Goal: Information Seeking & Learning: Learn about a topic

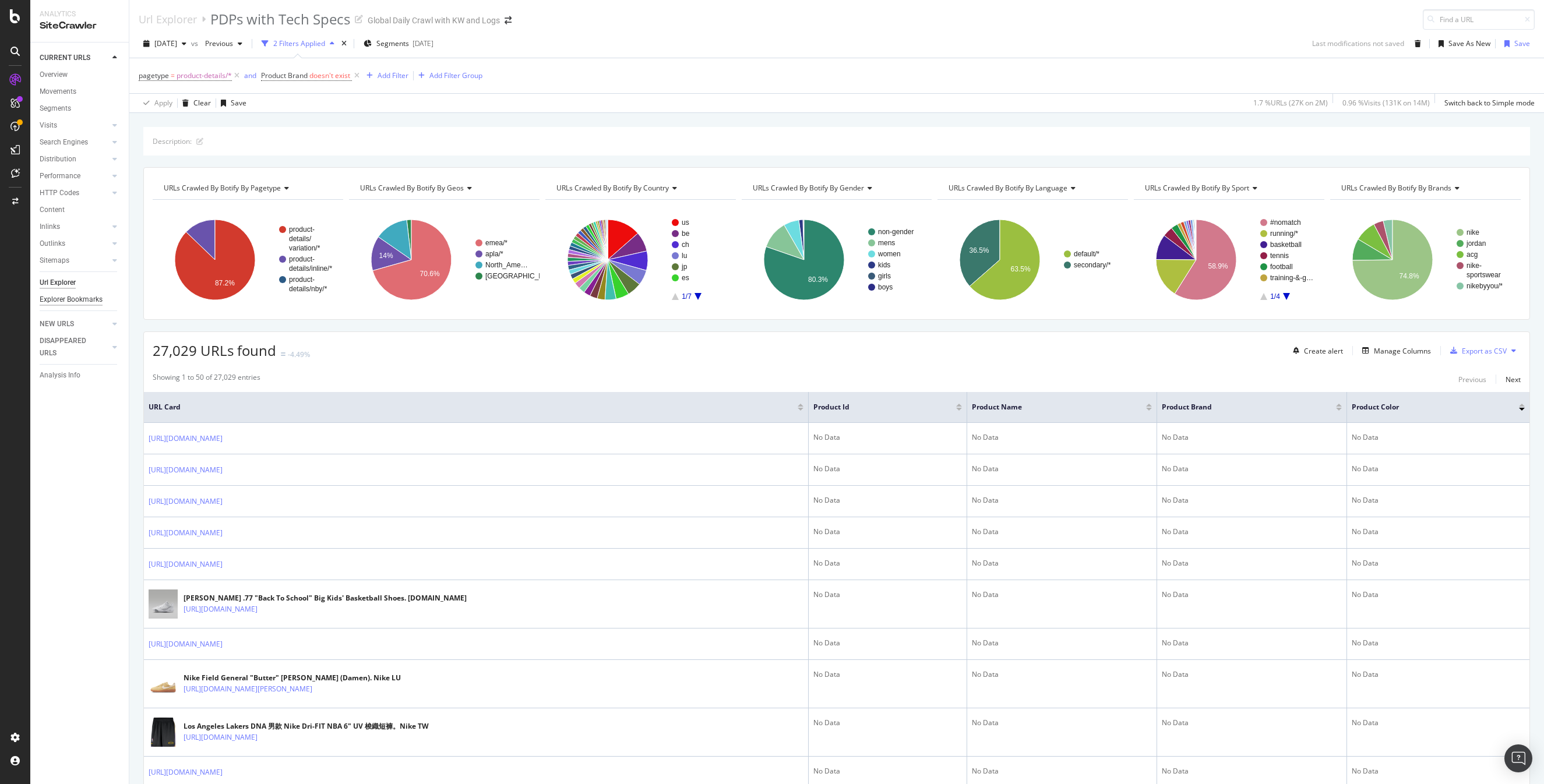
click at [78, 297] on div "Explorer Bookmarks" at bounding box center [71, 300] width 63 height 13
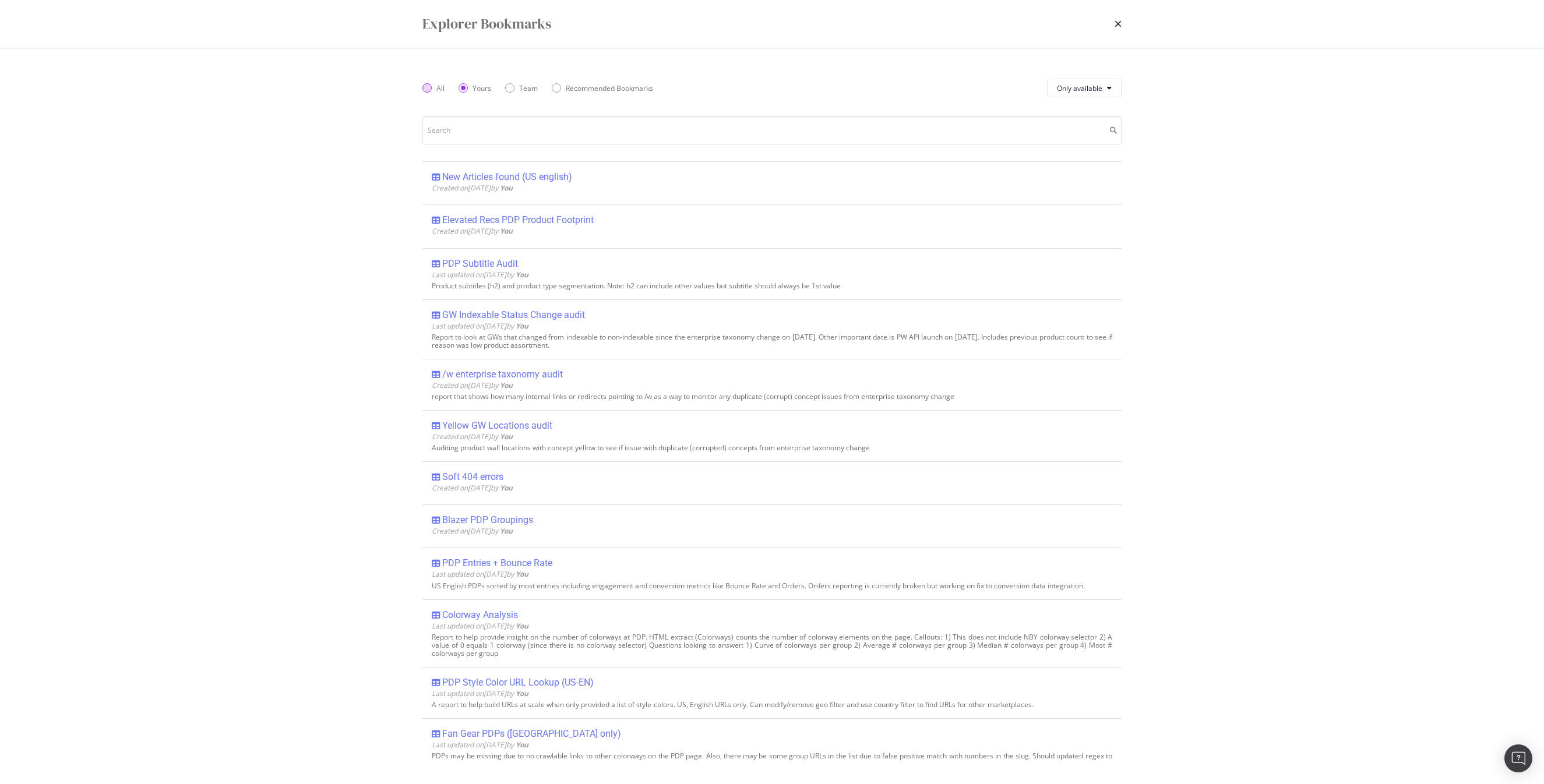
click at [437, 88] on div "All" at bounding box center [440, 88] width 8 height 10
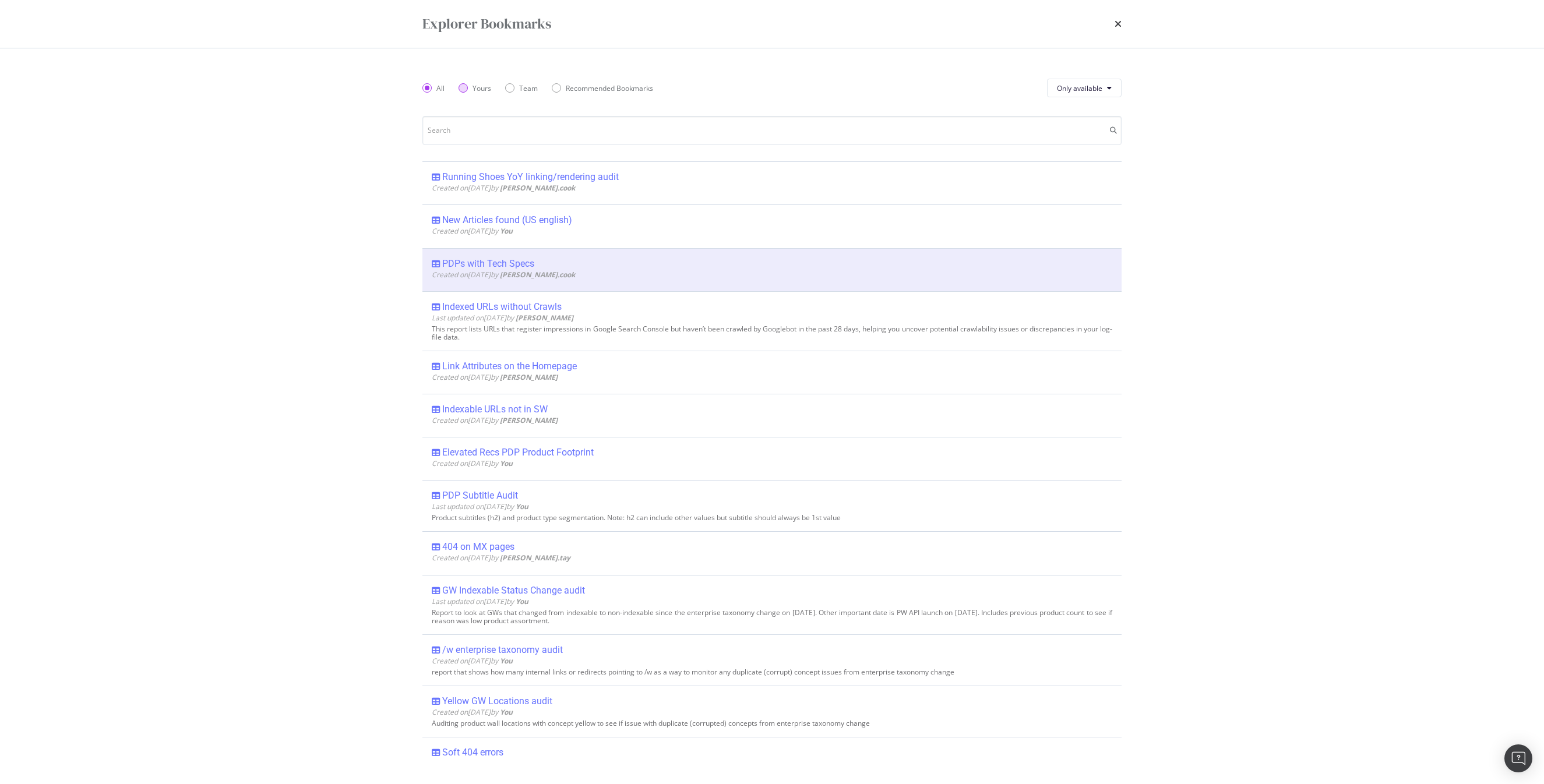
click at [475, 86] on div "Yours" at bounding box center [481, 88] width 19 height 10
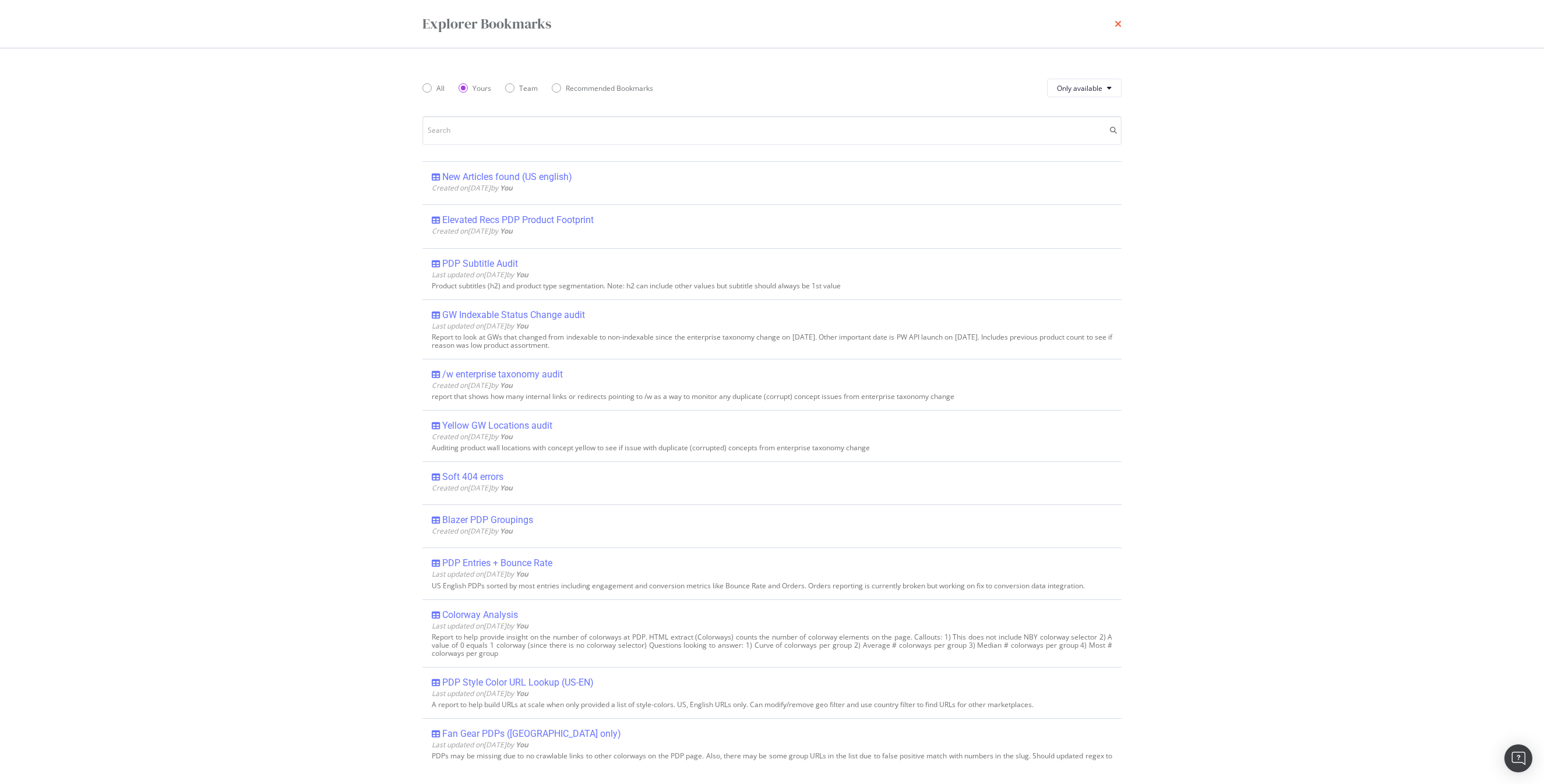
click at [1121, 24] on icon "times" at bounding box center [1118, 23] width 7 height 9
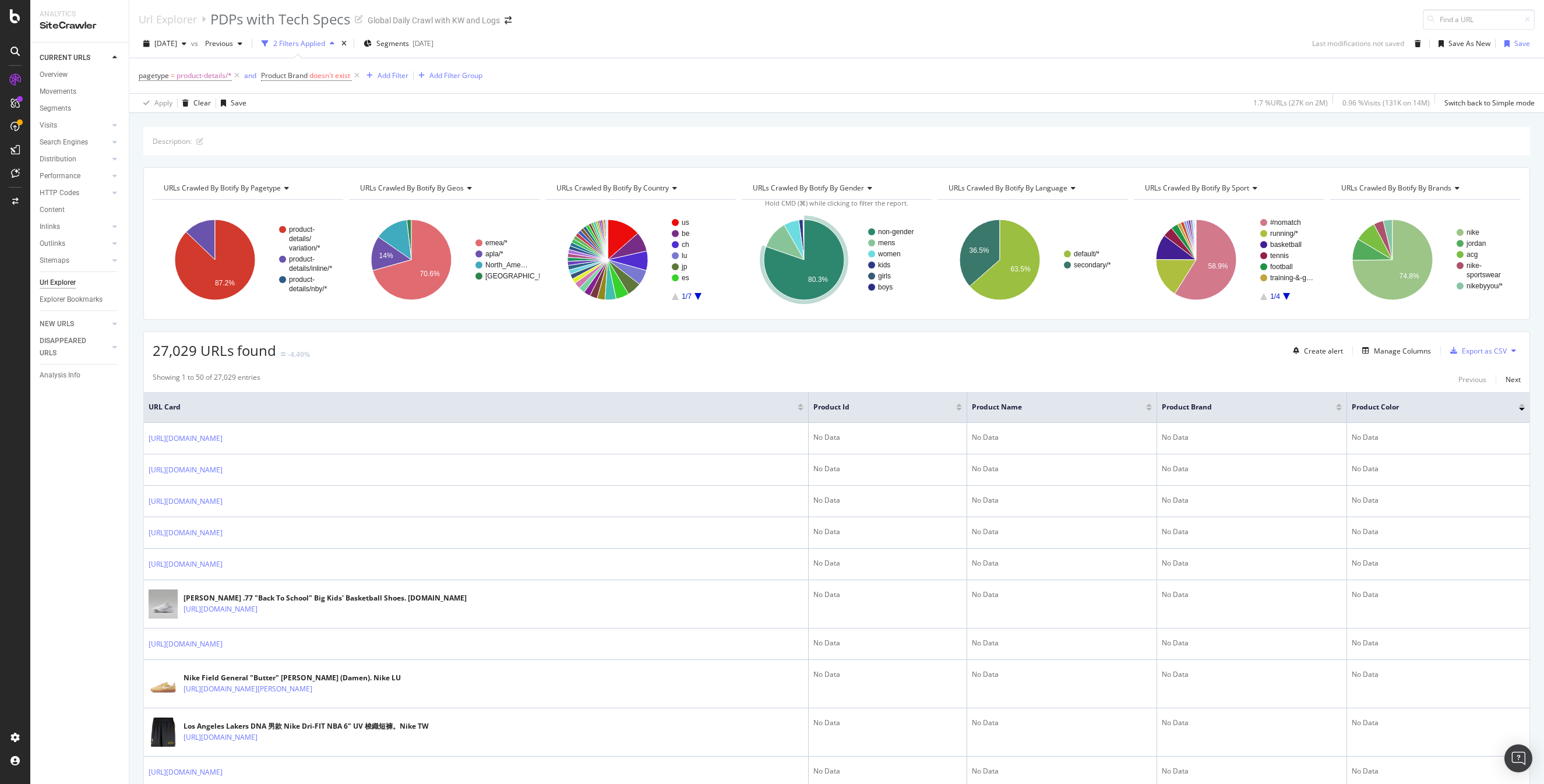
click at [1279, 249] on rect "A chart." at bounding box center [1288, 260] width 54 height 81
click at [1279, 246] on text "basketball" at bounding box center [1286, 245] width 31 height 8
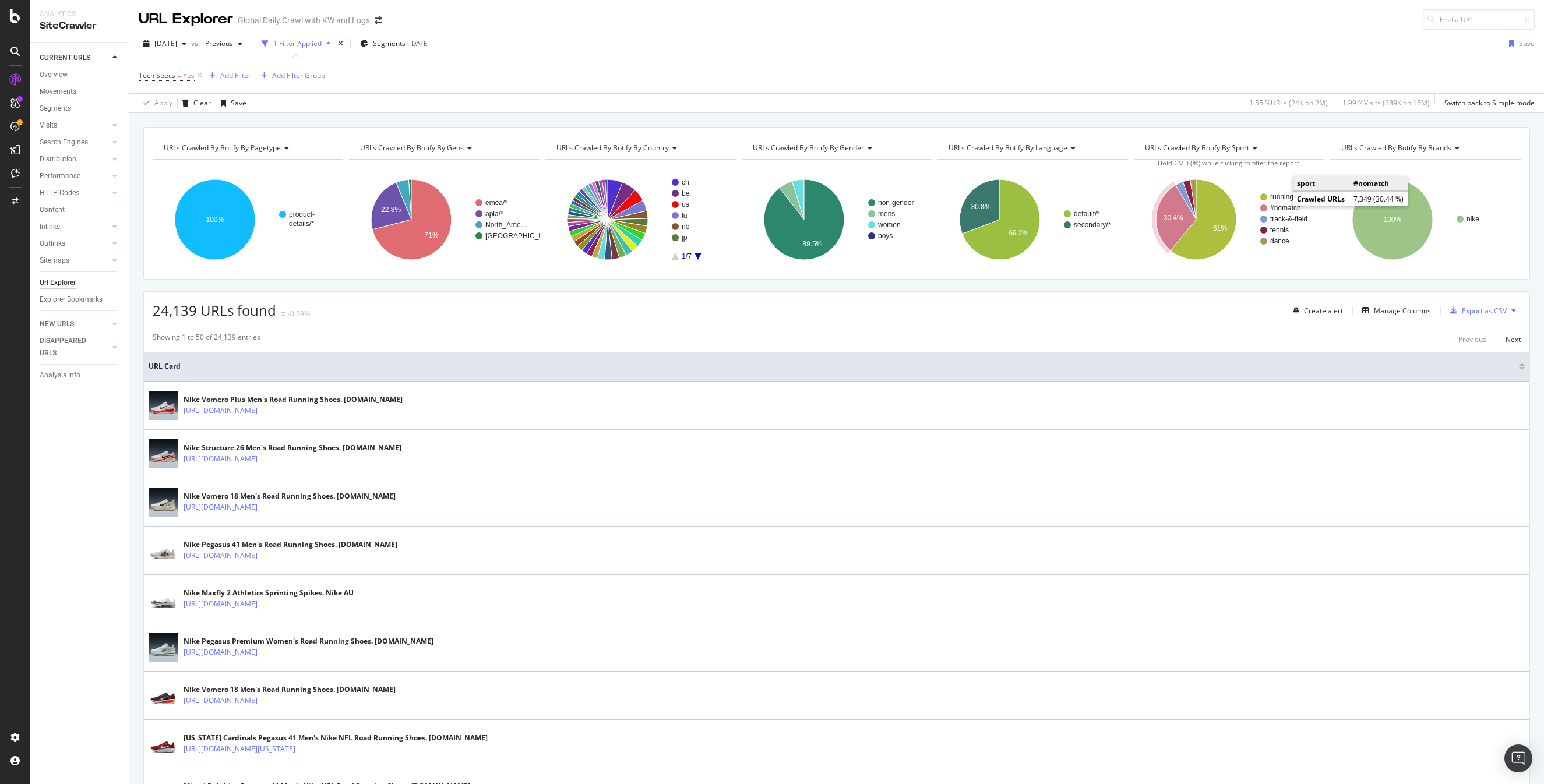
click at [1281, 209] on text "#nomatch" at bounding box center [1286, 208] width 30 height 8
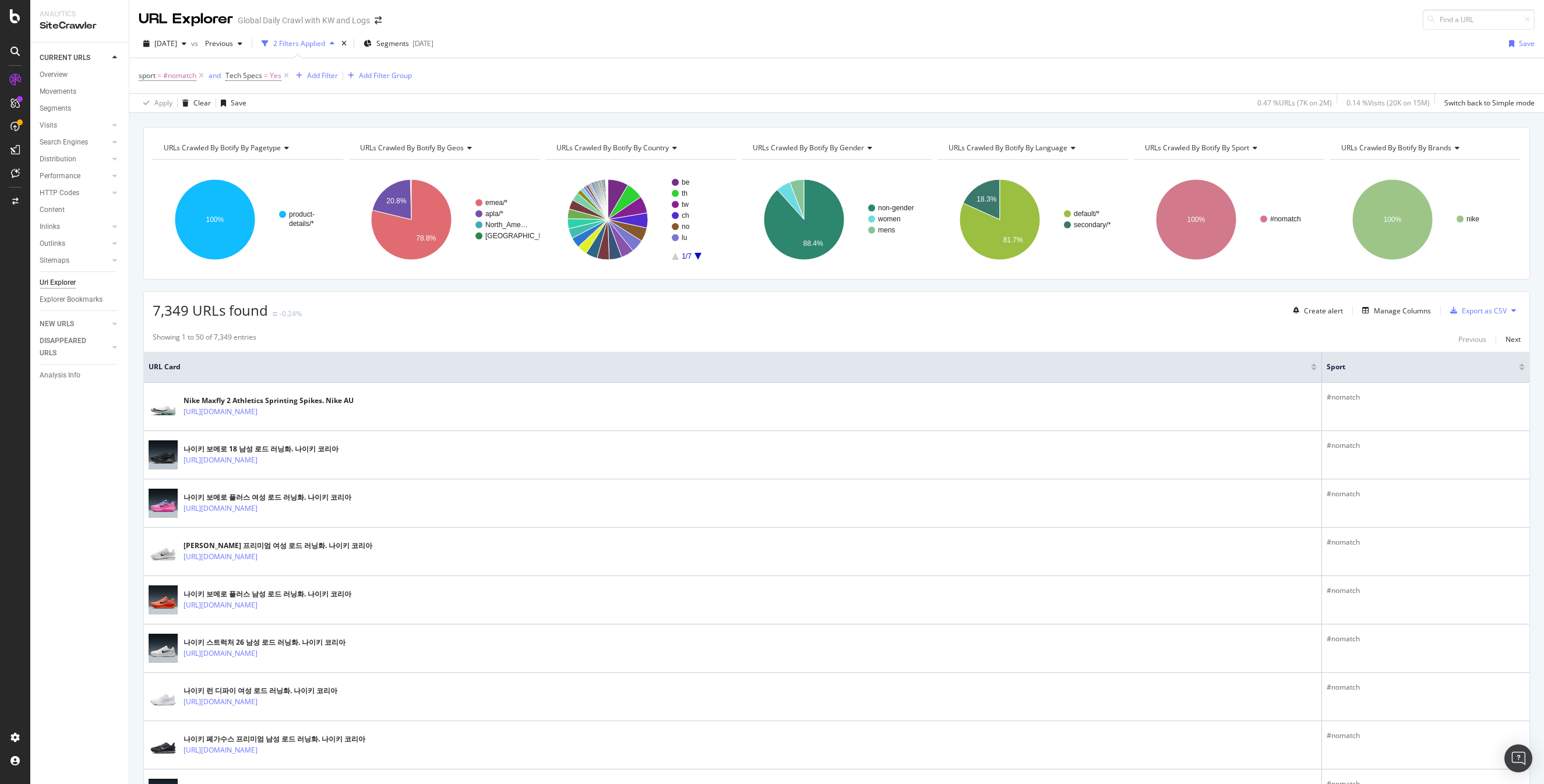
click at [701, 256] on rect "A chart." at bounding box center [699, 220] width 54 height 81
click at [696, 255] on icon "A chart." at bounding box center [698, 256] width 7 height 7
click at [1083, 210] on text "default/*" at bounding box center [1087, 213] width 26 height 8
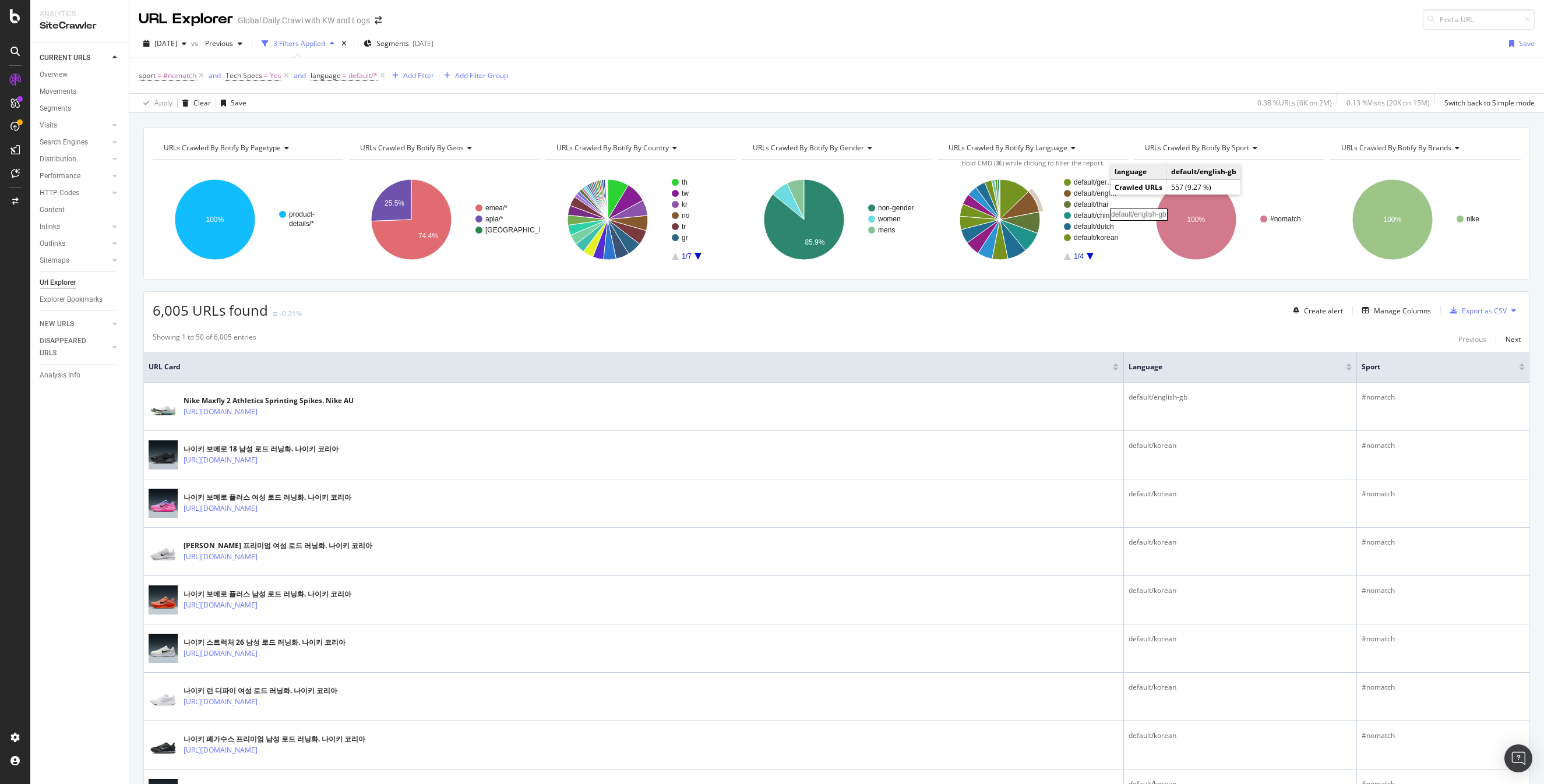
click at [1098, 194] on rect "A chart." at bounding box center [1096, 194] width 44 height 7
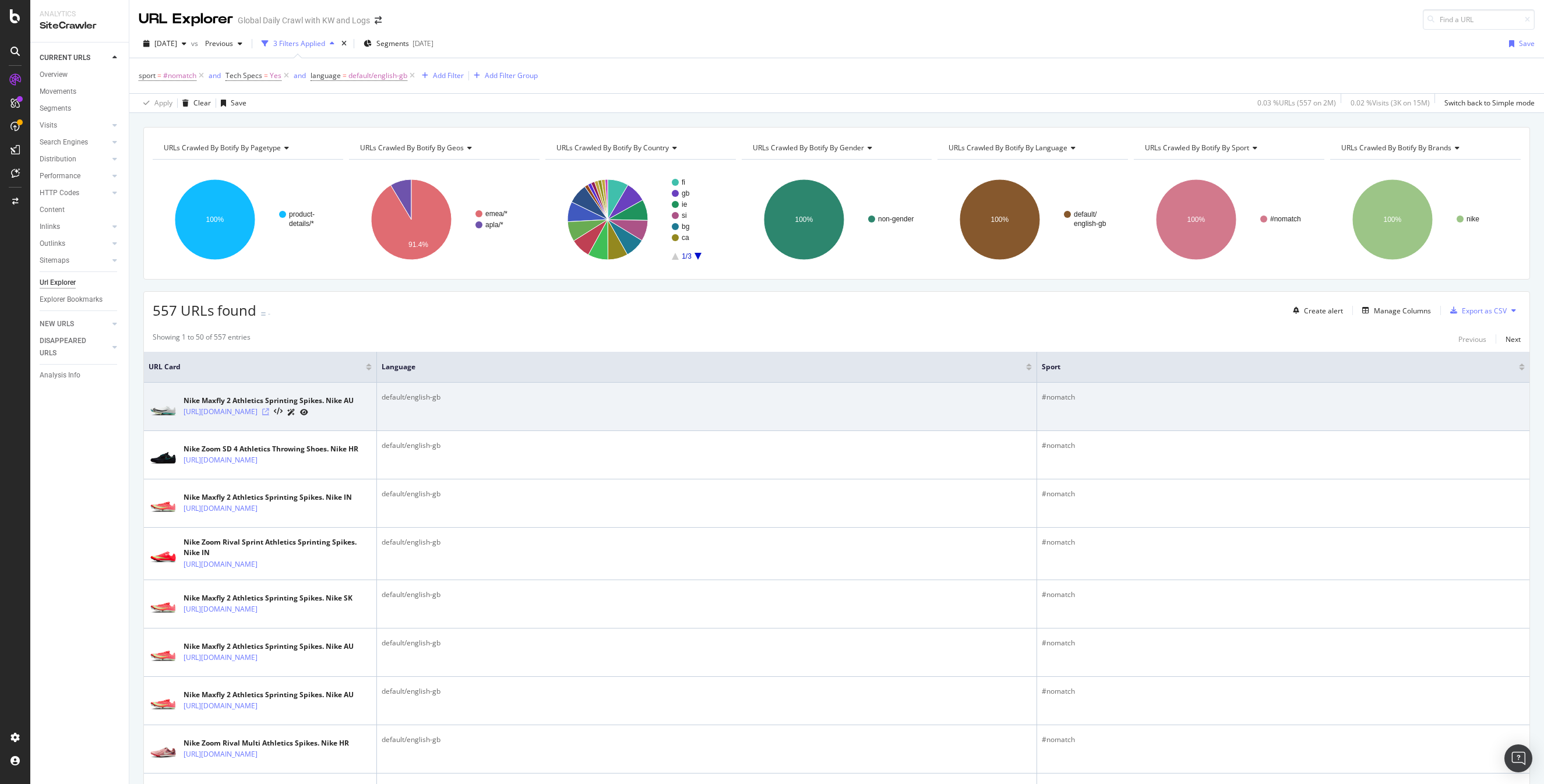
scroll to position [1, 0]
click at [269, 414] on icon at bounding box center [266, 411] width 7 height 7
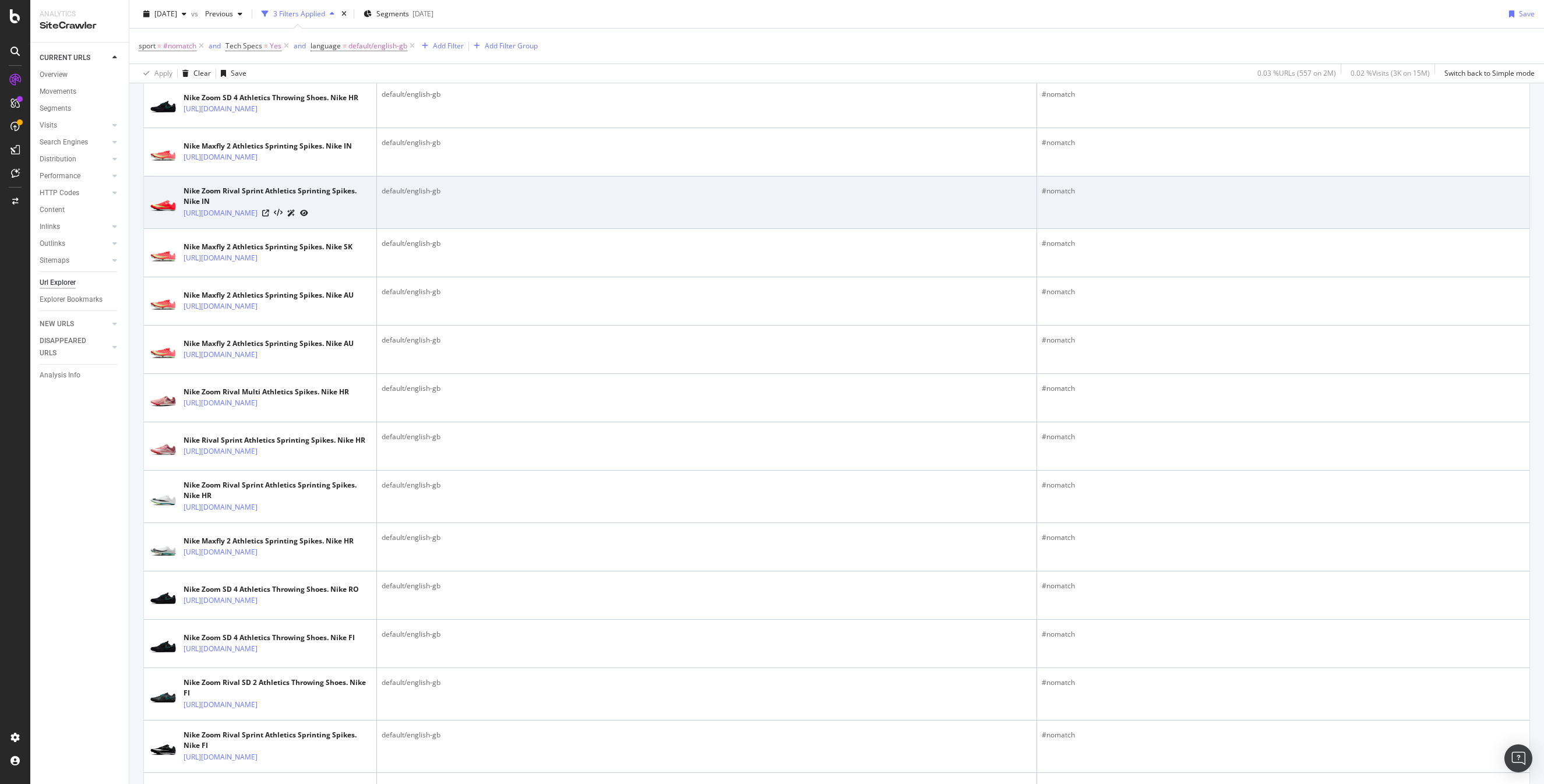
scroll to position [0, 0]
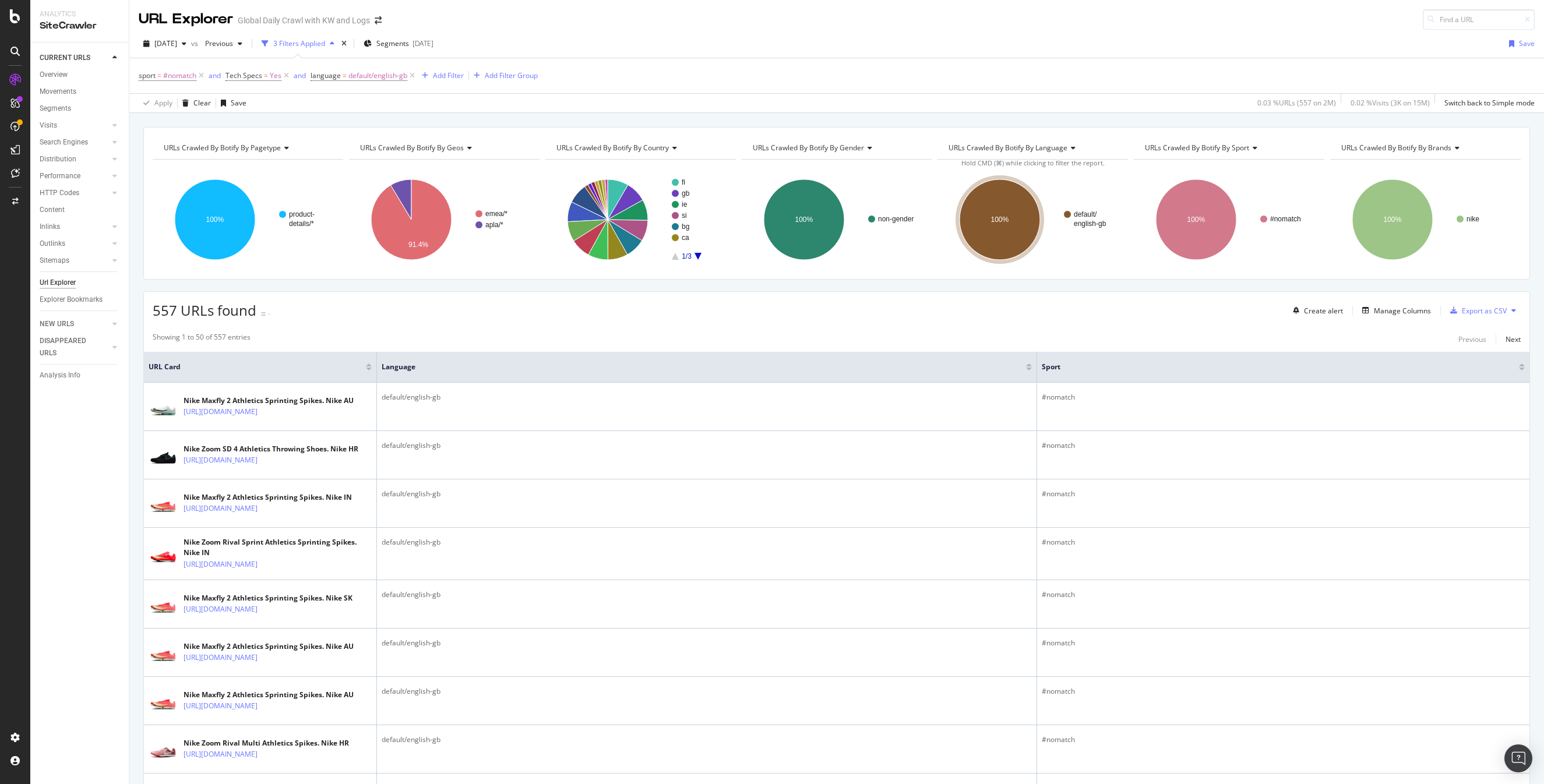
click at [1521, 339] on div "Showing 1 to 50 of 557 entries Previous Next" at bounding box center [837, 340] width 1385 height 14
click at [1514, 340] on div "Next" at bounding box center [1513, 339] width 15 height 10
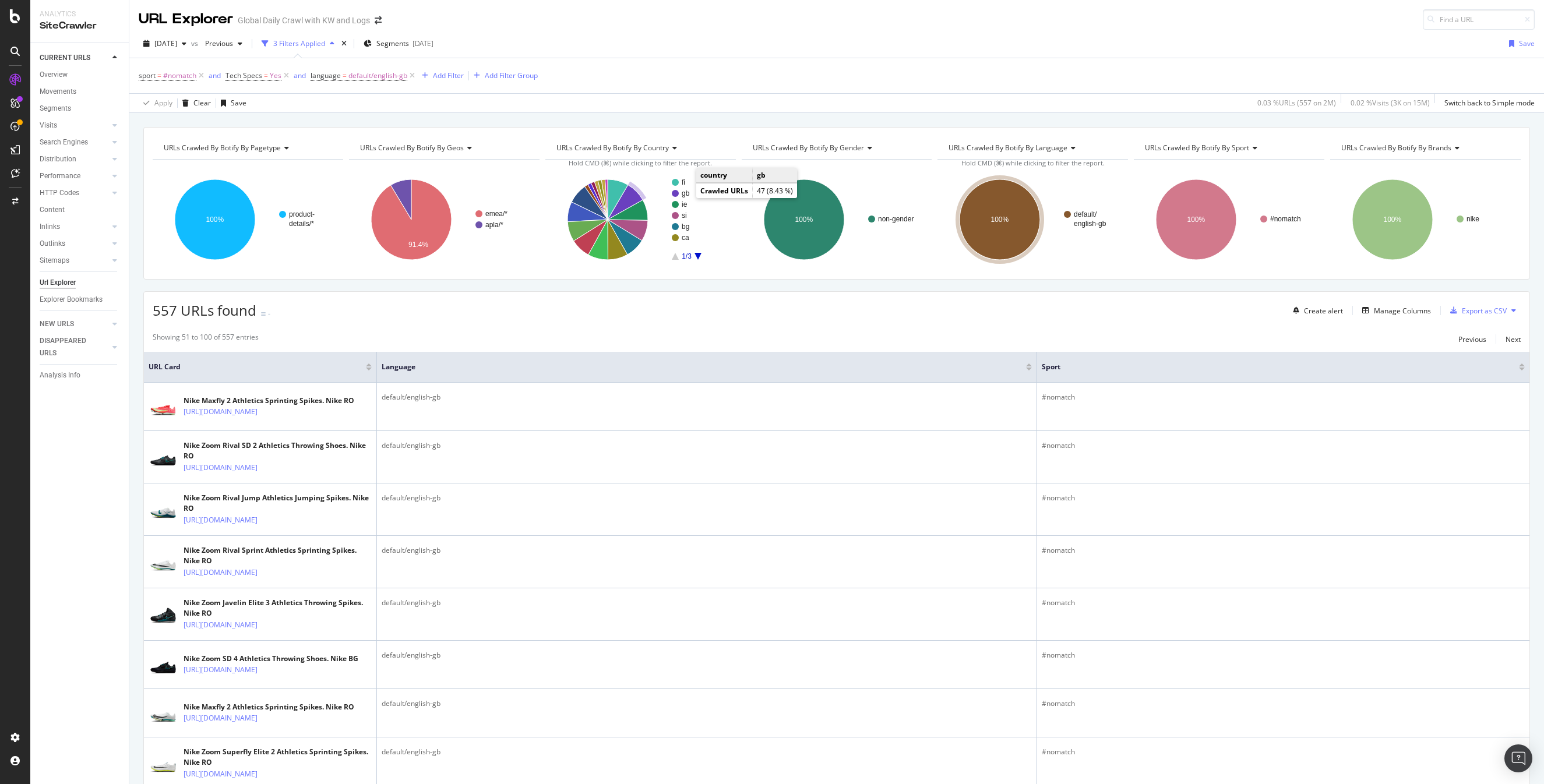
click at [686, 195] on text "gb" at bounding box center [686, 193] width 8 height 8
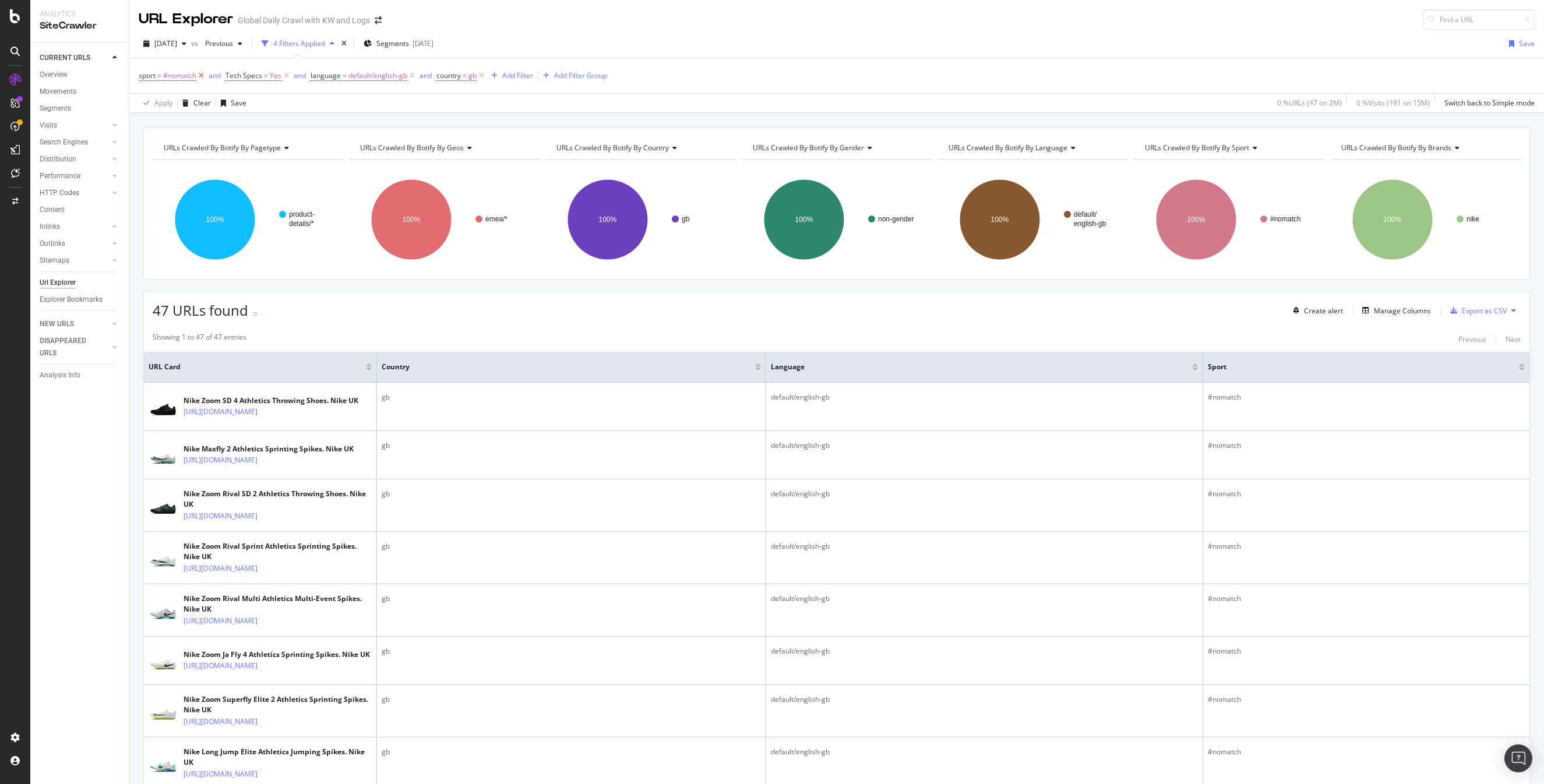
click at [199, 74] on icon at bounding box center [201, 75] width 10 height 12
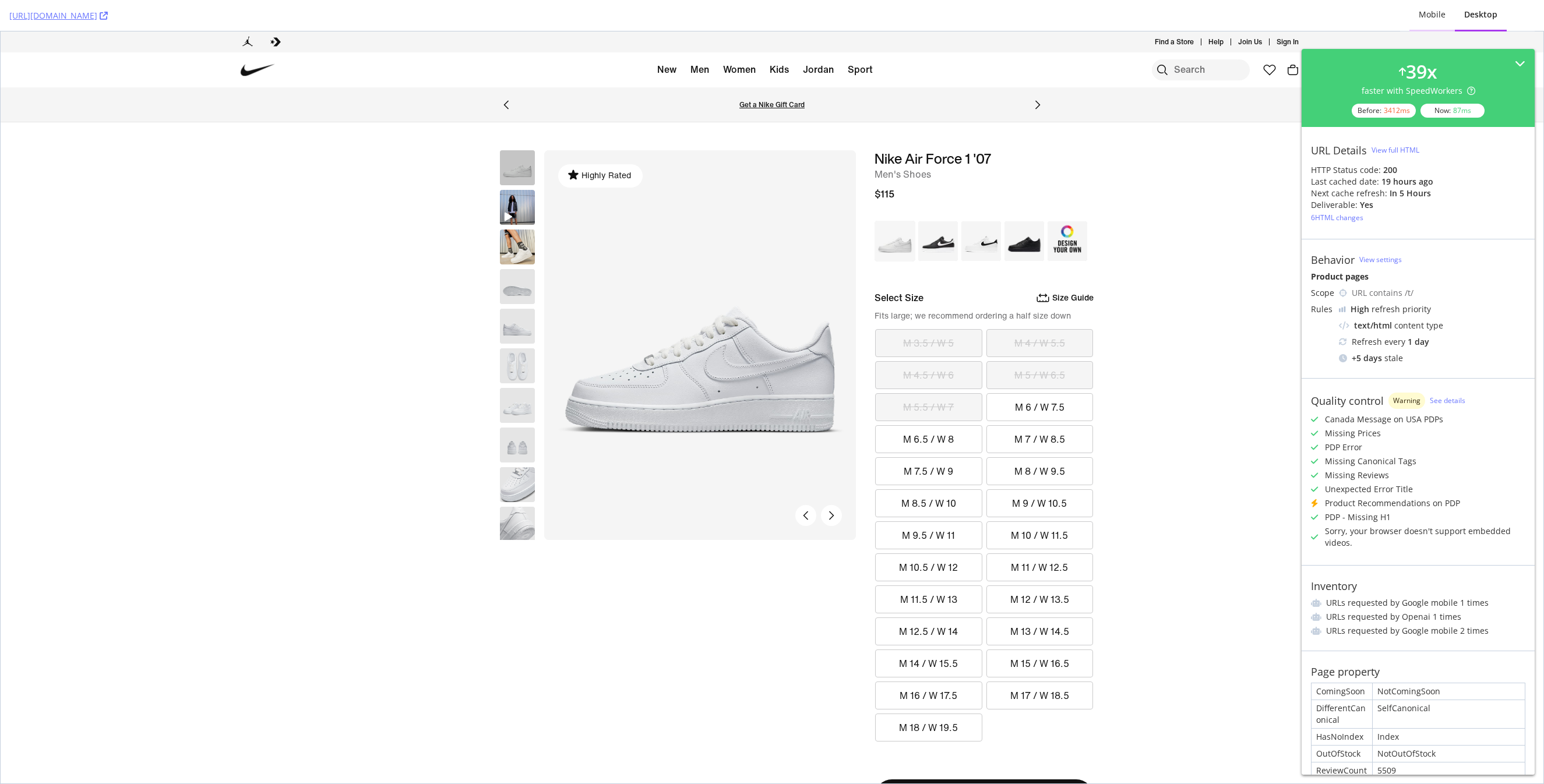
click at [1436, 10] on div "Mobile" at bounding box center [1433, 14] width 27 height 12
